Goal: Check status: Check status

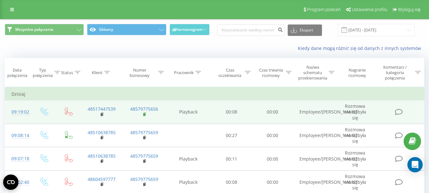
click at [143, 114] on rect at bounding box center [144, 114] width 2 height 3
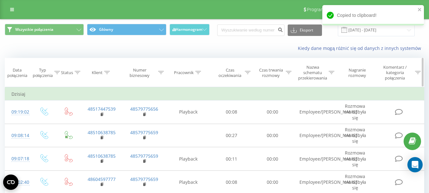
click at [162, 71] on icon at bounding box center [161, 72] width 6 height 3
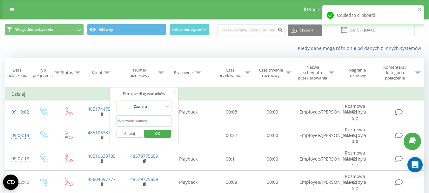
click at [164, 118] on input "text" at bounding box center [144, 120] width 56 height 11
paste input "48579775656"
type input "48579775656"
click at [163, 132] on span "OK" at bounding box center [158, 133] width 18 height 10
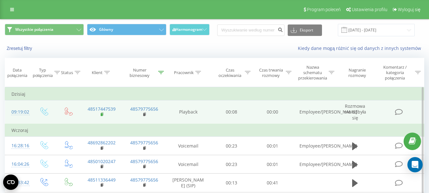
click at [102, 115] on rect at bounding box center [102, 114] width 2 height 3
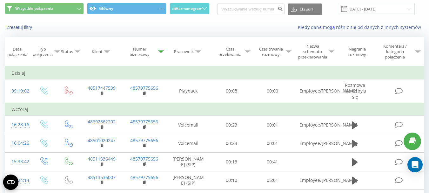
scroll to position [32, 0]
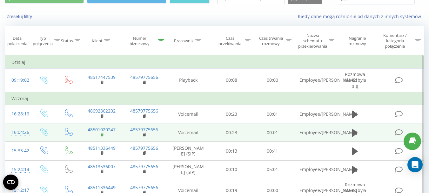
click at [102, 136] on rect at bounding box center [102, 134] width 2 height 3
